Goal: Transaction & Acquisition: Purchase product/service

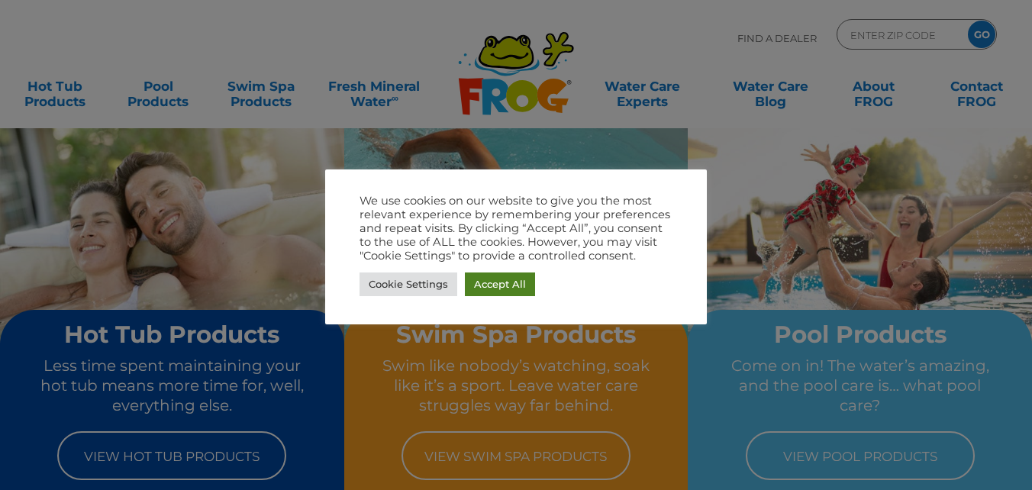
click at [475, 288] on link "Accept All" at bounding box center [500, 285] width 70 height 24
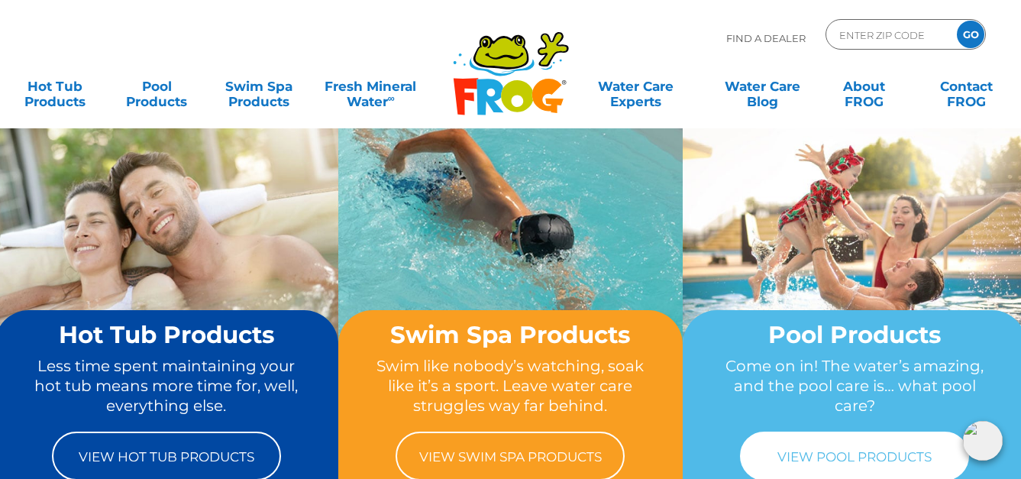
click at [801, 460] on link "View Pool Products" at bounding box center [854, 455] width 229 height 49
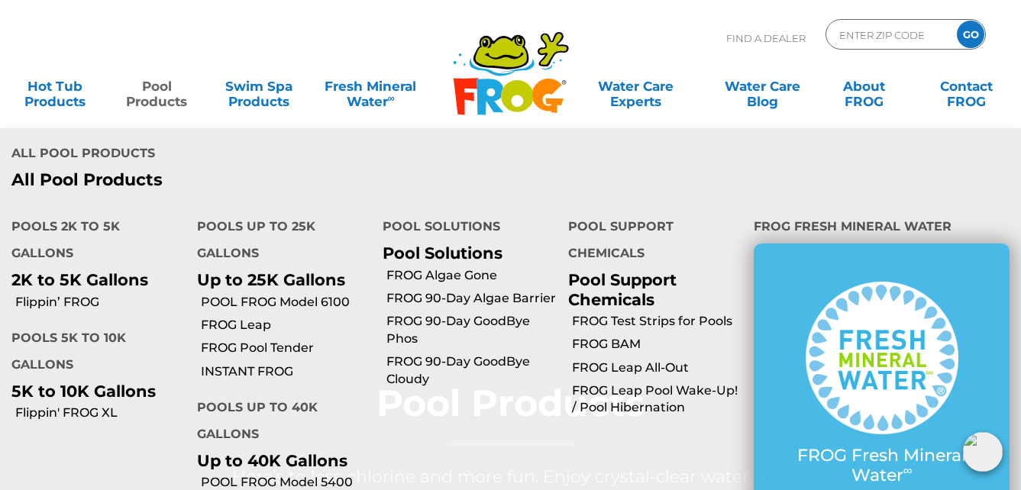
click at [157, 93] on link "Pool Products" at bounding box center [156, 86] width 79 height 31
click at [456, 321] on link "FROG 90-Day GoodBye Phos" at bounding box center [471, 330] width 170 height 34
